Goal: Task Accomplishment & Management: Complete application form

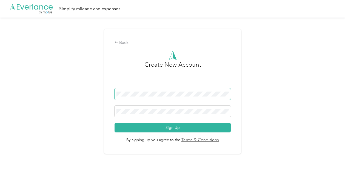
click at [201, 91] on span at bounding box center [173, 94] width 116 height 12
click at [200, 95] on span at bounding box center [173, 94] width 116 height 12
click at [115, 123] on button "Sign Up" at bounding box center [173, 128] width 116 height 10
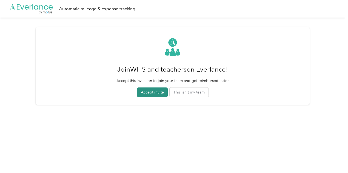
click at [160, 91] on button "Accept invite" at bounding box center [152, 92] width 31 height 10
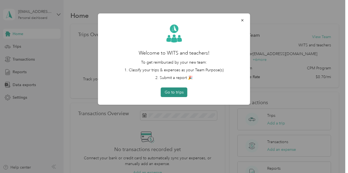
click at [180, 96] on button "Go to trips" at bounding box center [174, 92] width 27 height 10
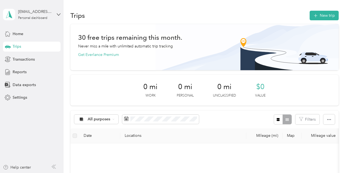
click at [239, 23] on section "Trips New trip 30 free trips remaining this month. Never miss a mile with unlim…" at bounding box center [204, 166] width 269 height 312
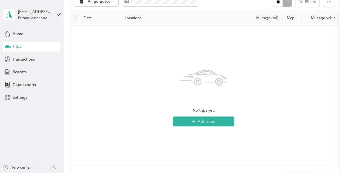
scroll to position [117, 0]
click at [216, 124] on button "Add a trip" at bounding box center [203, 122] width 61 height 10
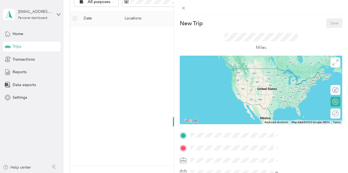
click at [229, 134] on div "New Trip Save This trip cannot be edited because it is either under review, app…" at bounding box center [174, 86] width 348 height 173
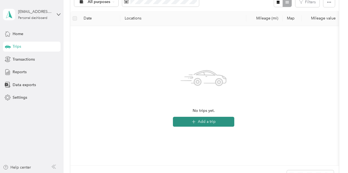
click at [220, 125] on button "Add a trip" at bounding box center [203, 122] width 61 height 10
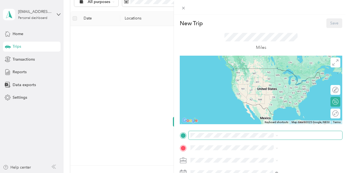
click at [274, 139] on span at bounding box center [266, 135] width 154 height 9
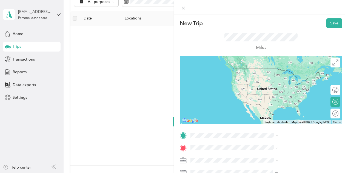
click at [290, 68] on span "[STREET_ADDRESS][US_STATE]" at bounding box center [286, 65] width 55 height 5
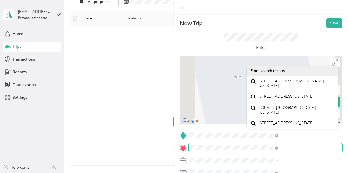
click at [243, 148] on div at bounding box center [261, 147] width 163 height 9
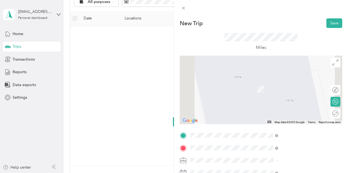
scroll to position [0, 0]
click at [284, 94] on ol "From search results [STREET_ADDRESS][US_STATE] [GEOGRAPHIC_DATA] [US_STATE], [G…" at bounding box center [293, 105] width 92 height 67
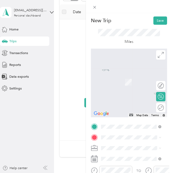
click at [141, 79] on span "[STREET_ADDRESS][US_STATE]" at bounding box center [135, 77] width 48 height 4
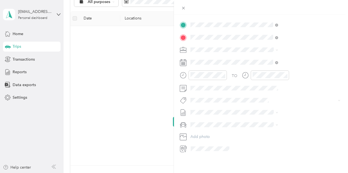
scroll to position [115, 0]
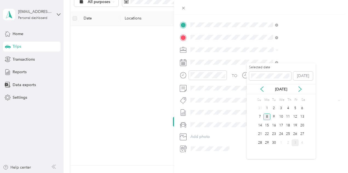
click at [269, 117] on div "8" at bounding box center [267, 117] width 7 height 7
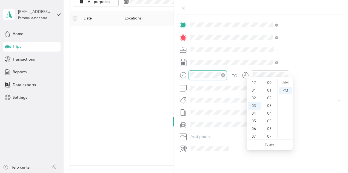
scroll to position [169, 0]
click at [227, 71] on div at bounding box center [203, 75] width 47 height 10
click at [286, 83] on div "AM" at bounding box center [285, 83] width 13 height 8
click at [271, 97] on div "45" at bounding box center [270, 99] width 13 height 8
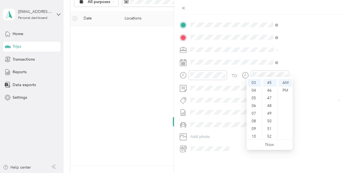
scroll to position [33, 0]
click at [255, 134] on div "11" at bounding box center [254, 135] width 13 height 8
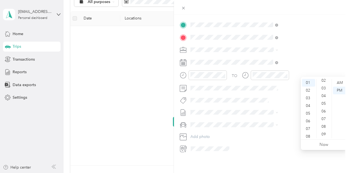
scroll to position [0, 0]
click at [326, 84] on div "00" at bounding box center [324, 83] width 13 height 8
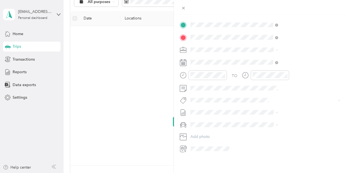
click at [295, 72] on div "TO" at bounding box center [261, 76] width 163 height 13
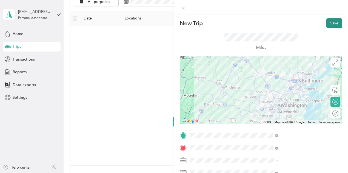
click at [333, 21] on button "Save" at bounding box center [335, 23] width 16 height 10
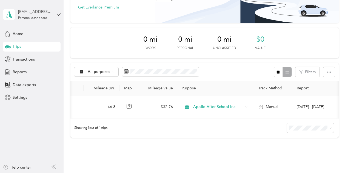
scroll to position [0, 162]
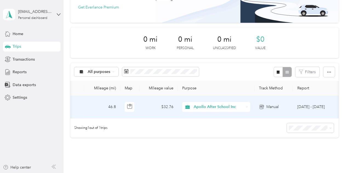
click at [247, 106] on icon at bounding box center [247, 107] width 2 height 2
click at [225, 125] on span "Chess Wizards Inc" at bounding box center [221, 124] width 51 height 6
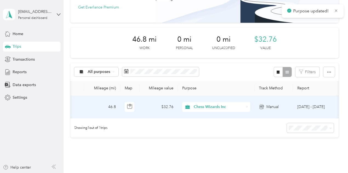
click at [249, 107] on div "Chess Wizards Inc" at bounding box center [216, 107] width 68 height 10
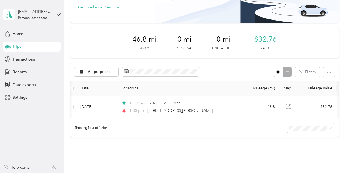
scroll to position [0, 0]
click at [169, 146] on div "30 free trips remaining this month. Never miss a mile with unlimited automatic …" at bounding box center [204, 67] width 269 height 180
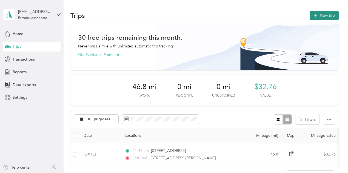
click at [330, 15] on button "New trip" at bounding box center [324, 16] width 29 height 10
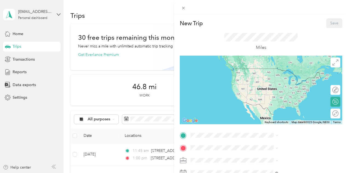
scroll to position [43, 0]
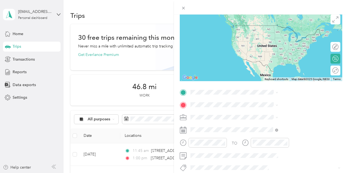
click at [301, 25] on span "[STREET_ADDRESS][US_STATE]" at bounding box center [286, 22] width 55 height 5
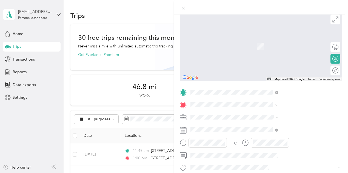
click at [292, 39] on span "[STREET_ADDRESS][US_STATE]" at bounding box center [286, 37] width 55 height 5
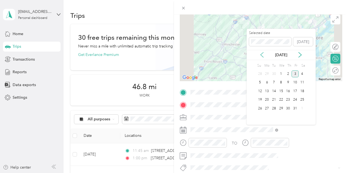
click at [262, 55] on icon at bounding box center [261, 54] width 5 height 5
click at [269, 82] on div "8" at bounding box center [267, 82] width 7 height 7
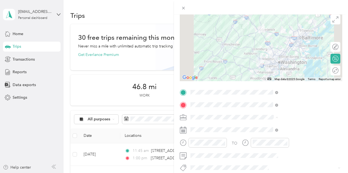
click at [289, 139] on ol "Apollo After School Inc Chess Wizards Inc Personal" at bounding box center [293, 136] width 92 height 29
drag, startPoint x: 338, startPoint y: 118, endPoint x: 335, endPoint y: 118, distance: 3.3
click at [335, 118] on form "New Trip Save This trip cannot be edited because it is either under review, app…" at bounding box center [261, 97] width 174 height 245
click at [278, 118] on icon at bounding box center [277, 117] width 2 height 2
click at [283, 135] on div "Chess Wizards Inc" at bounding box center [293, 137] width 84 height 6
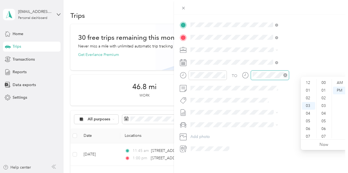
scroll to position [23, 0]
click at [309, 99] on div "05" at bounding box center [308, 98] width 13 height 8
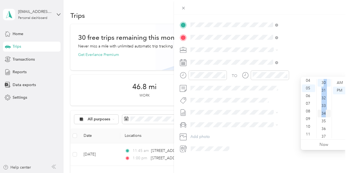
drag, startPoint x: 323, startPoint y: 82, endPoint x: 328, endPoint y: 110, distance: 28.4
click at [328, 110] on ul "00 01 02 03 04 05 06 07 08 09 10 11 12 13 14 15 16 17 18 19 20 21 22 23 24 25 2…" at bounding box center [324, 108] width 15 height 59
click at [326, 82] on div "00" at bounding box center [324, 83] width 13 height 8
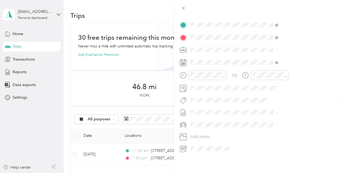
click at [291, 152] on div "New Trip Save This trip cannot be edited because it is either under review, app…" at bounding box center [261, 101] width 174 height 173
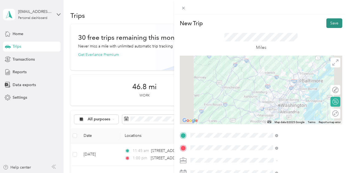
click at [331, 21] on button "Save" at bounding box center [335, 23] width 16 height 10
